Goal: Task Accomplishment & Management: Manage account settings

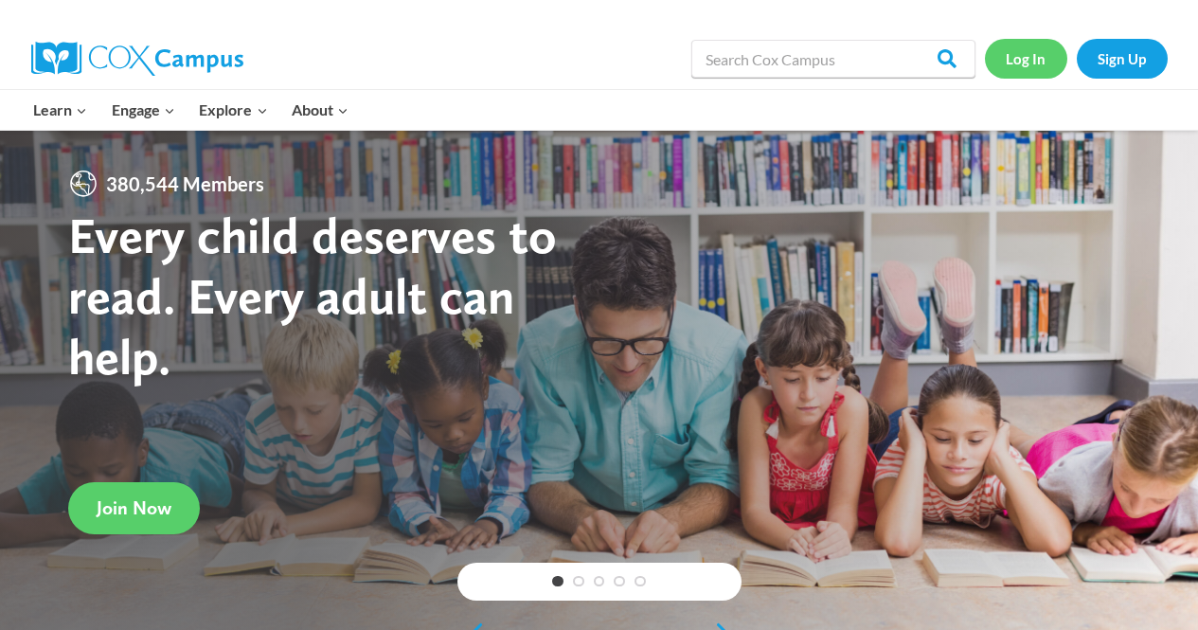
click at [1025, 61] on link "Log In" at bounding box center [1026, 58] width 82 height 39
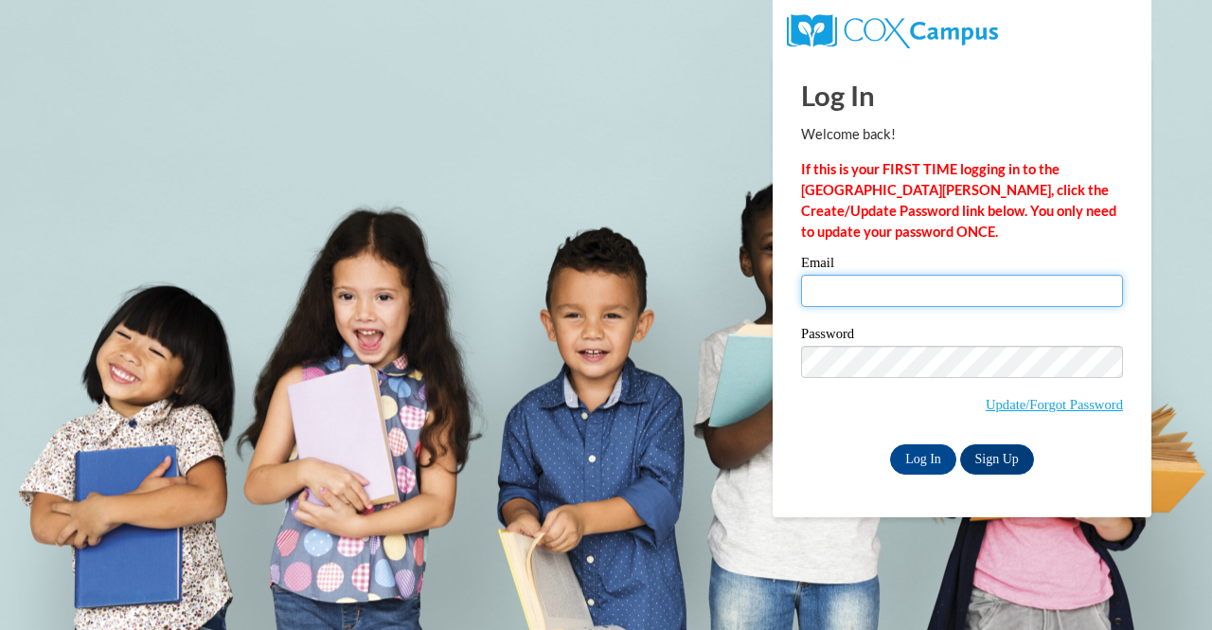
click at [859, 283] on input "Email" at bounding box center [962, 291] width 322 height 32
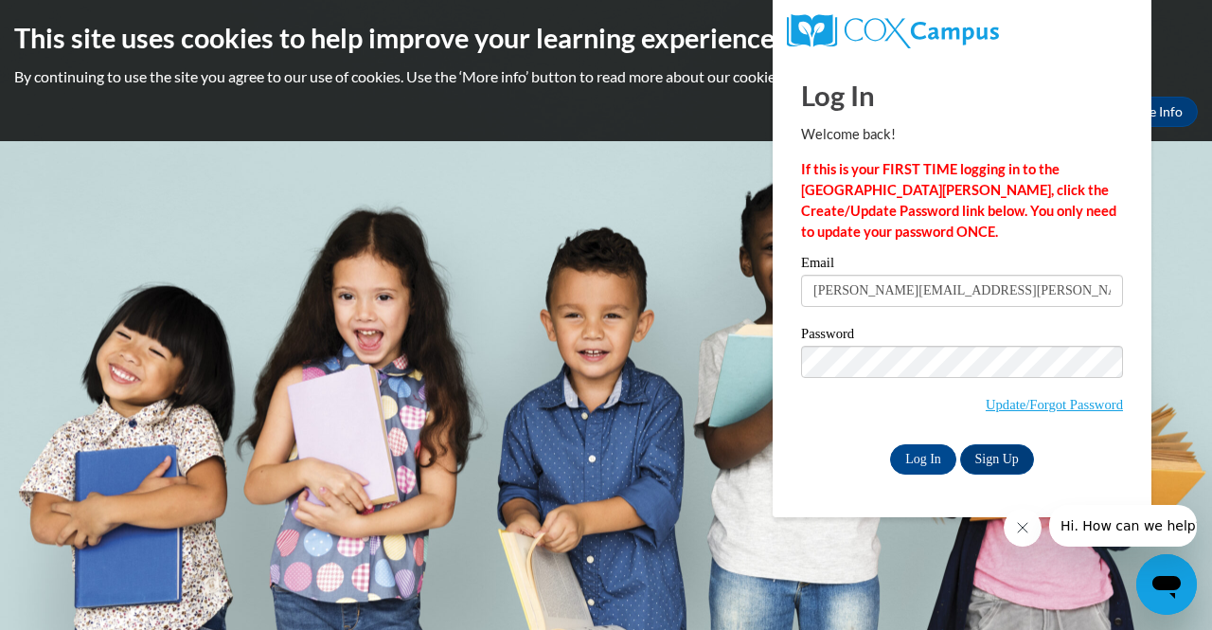
type input "erica.busch@muskegonorway.org"
click at [918, 455] on input "Log In" at bounding box center [923, 459] width 66 height 30
click at [838, 446] on div "Log In Sign Up" at bounding box center [962, 459] width 322 height 30
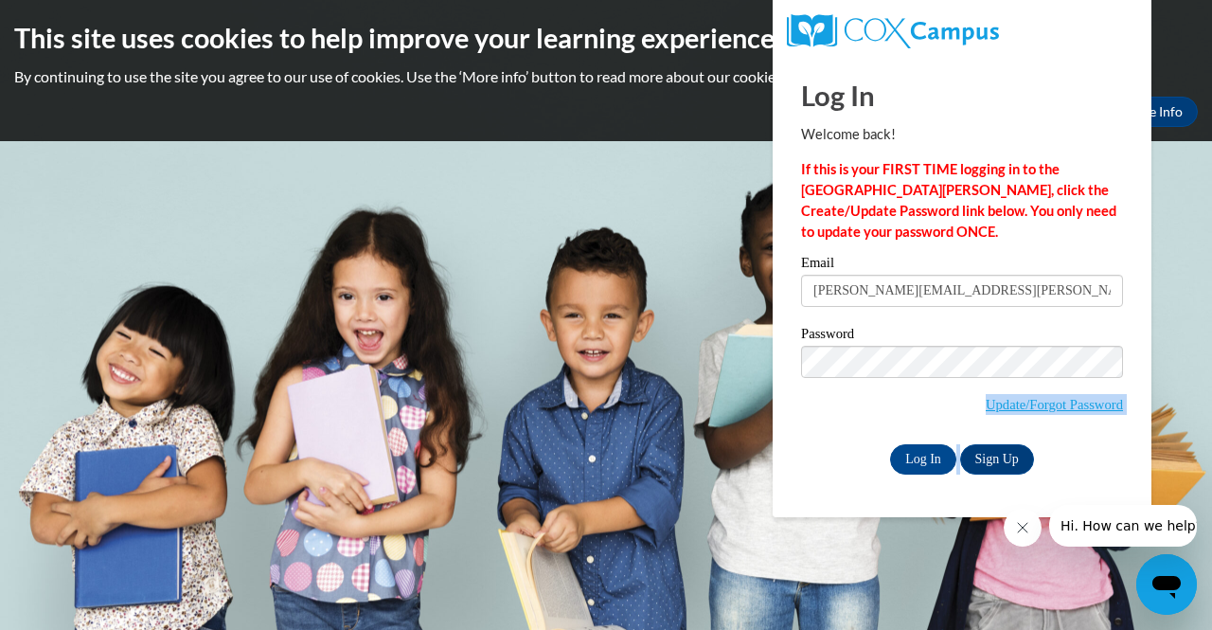
click at [838, 446] on div "Log In Sign Up" at bounding box center [962, 459] width 322 height 30
click at [914, 465] on input "Log In" at bounding box center [923, 459] width 66 height 30
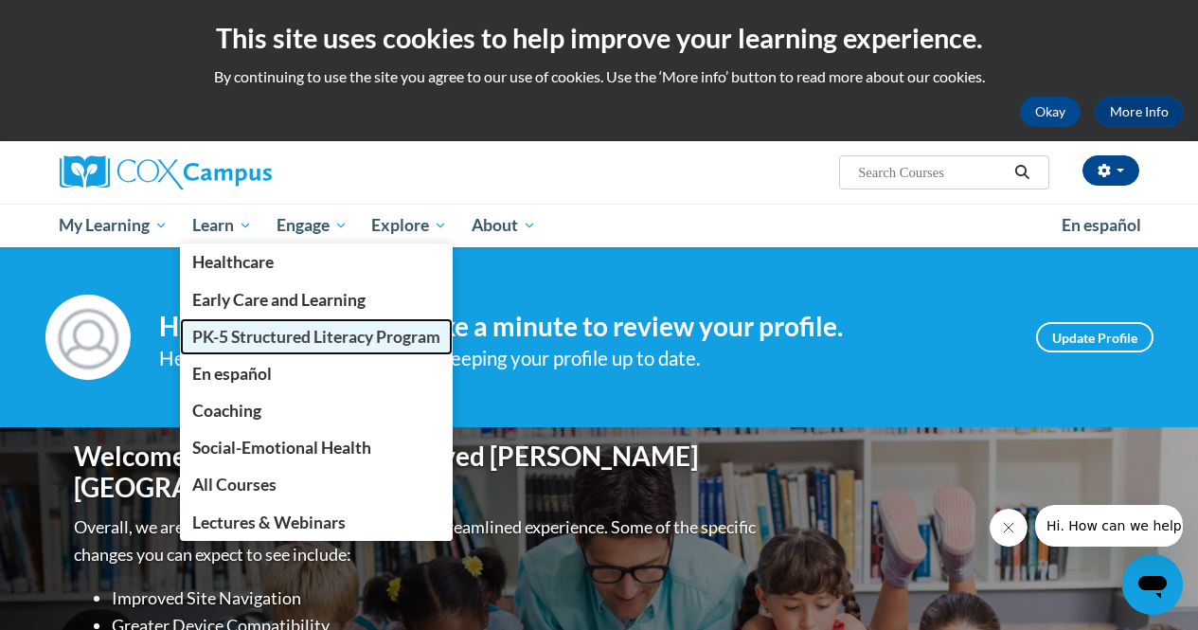
click at [244, 325] on link "PK-5 Structured Literacy Program" at bounding box center [316, 336] width 273 height 37
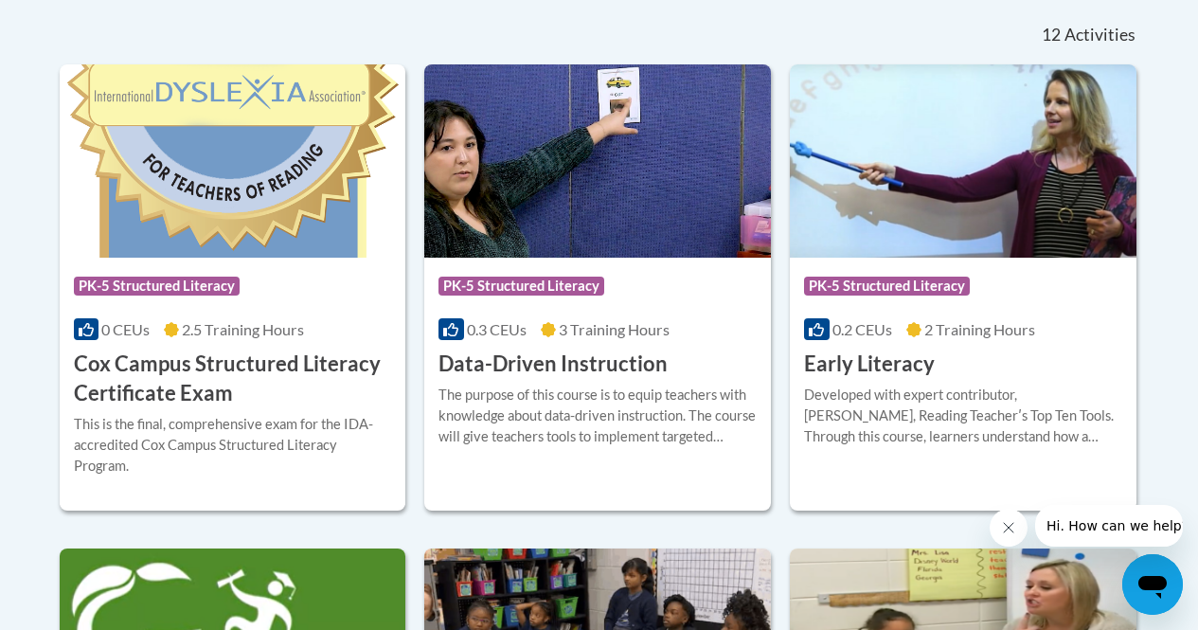
scroll to position [552, 0]
